Goal: Use online tool/utility

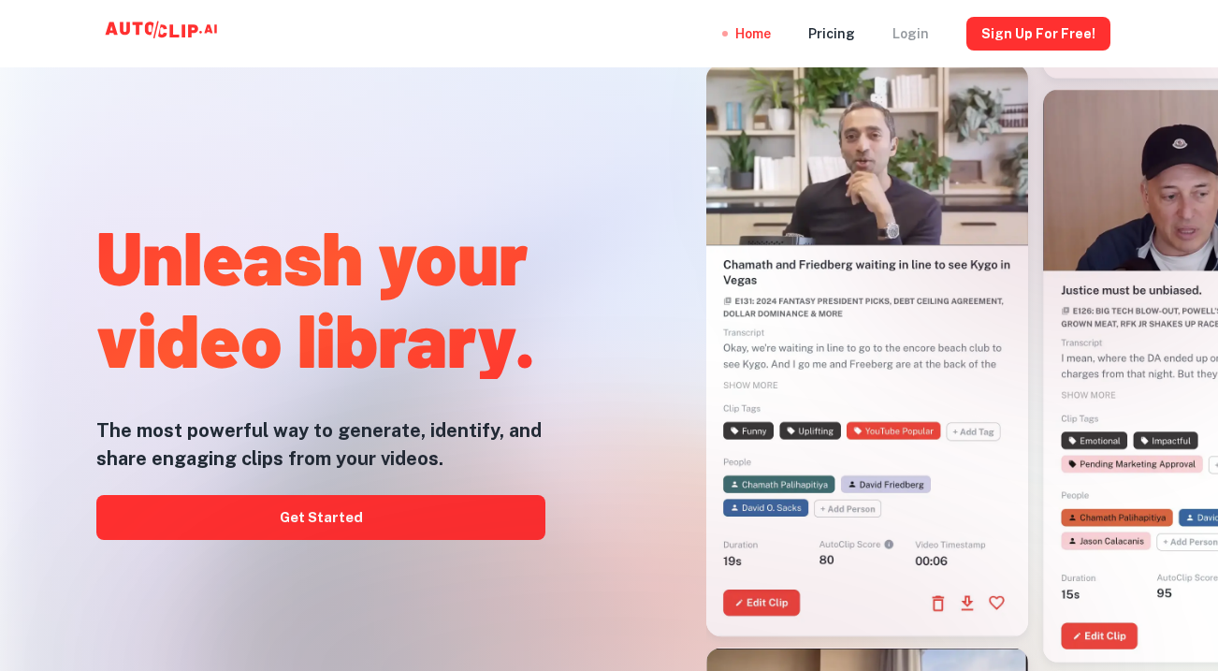
click at [913, 35] on div "Login" at bounding box center [910, 33] width 36 height 67
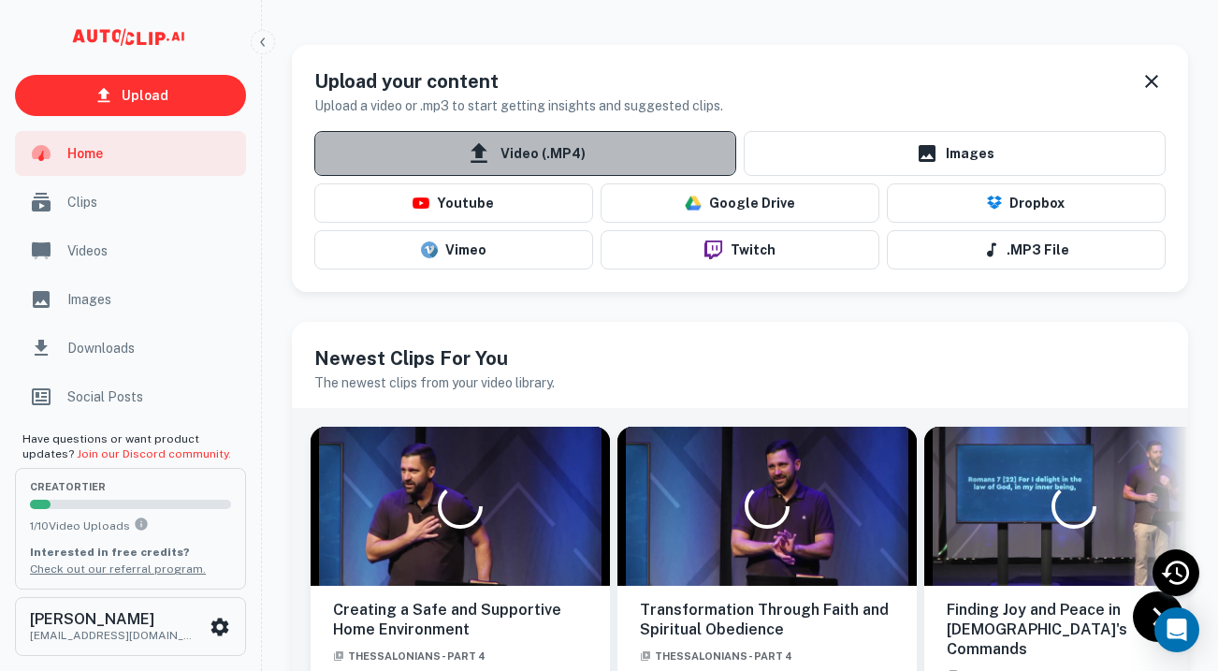
click at [672, 160] on span "Video (.MP4)" at bounding box center [525, 153] width 422 height 45
click at [0, 0] on input "Video (.MP4)" at bounding box center [0, 0] width 0 height 0
